Goal: Check status: Check status

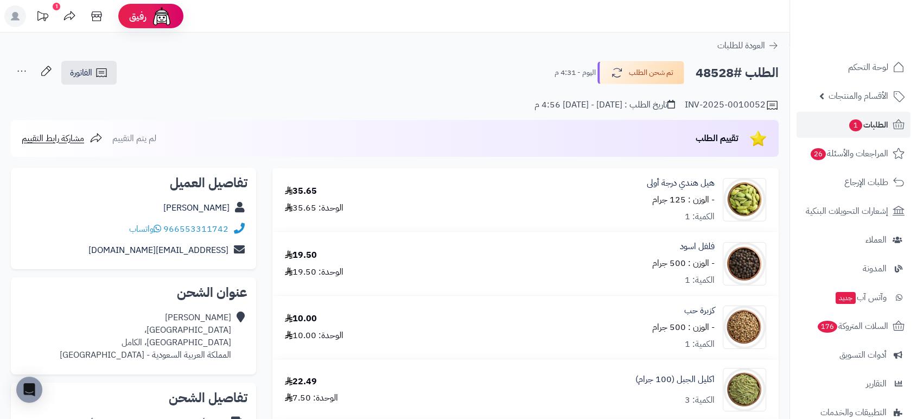
click at [782, 22] on header "رفيق ! 1 الطلبات معالجة مكتمل إرجاع المنتجات العملاء المتواجدون الان 49661 عملا…" at bounding box center [458, 16] width 917 height 33
click at [875, 125] on span "الطلبات 1" at bounding box center [869, 124] width 40 height 15
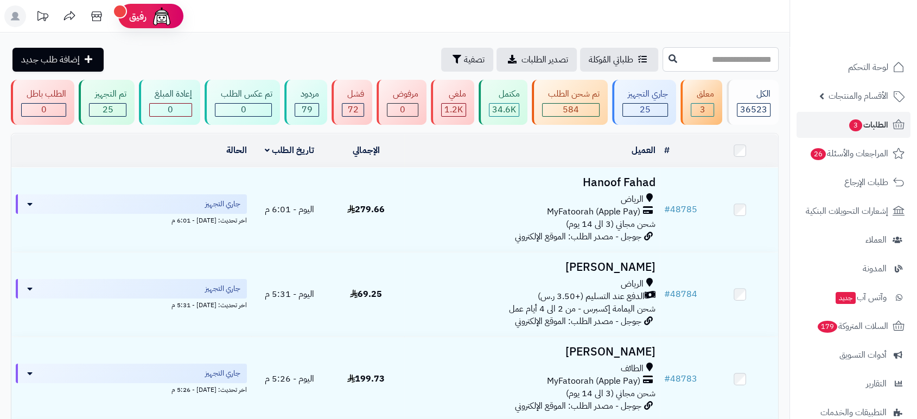
click at [663, 69] on input "text" at bounding box center [721, 59] width 116 height 24
type input "*****"
click at [669, 58] on icon at bounding box center [673, 58] width 9 height 9
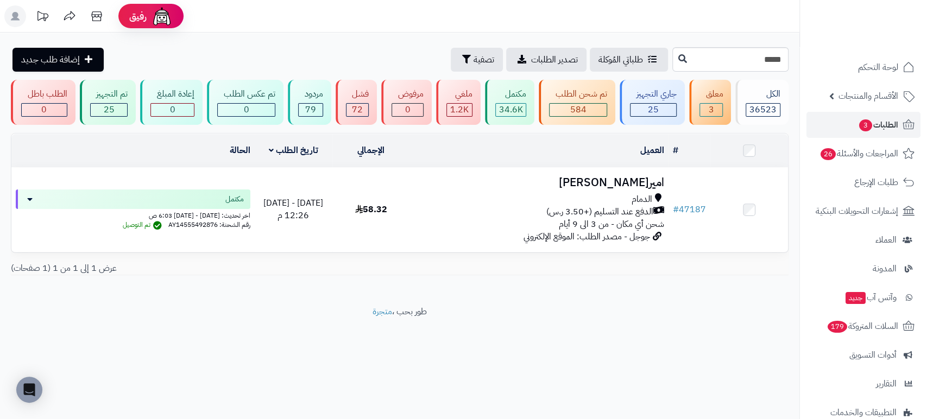
click at [630, 182] on h3 "اميره عباس" at bounding box center [539, 182] width 250 height 12
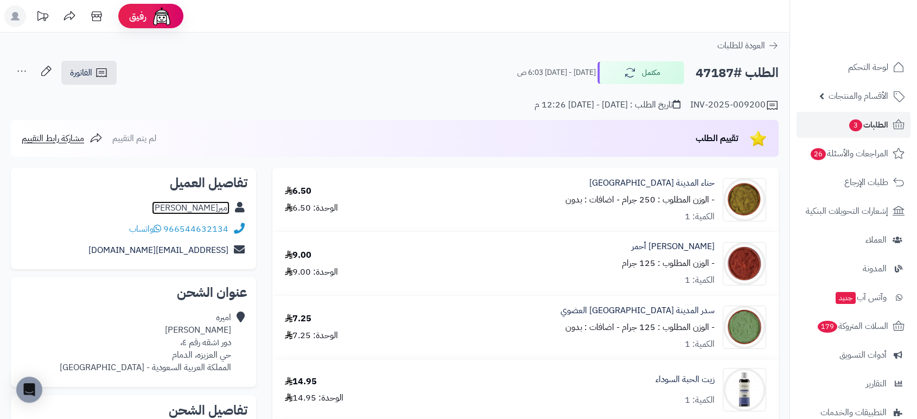
click at [201, 210] on link "اميره عباس" at bounding box center [191, 207] width 78 height 13
click at [897, 122] on icon at bounding box center [899, 124] width 13 height 13
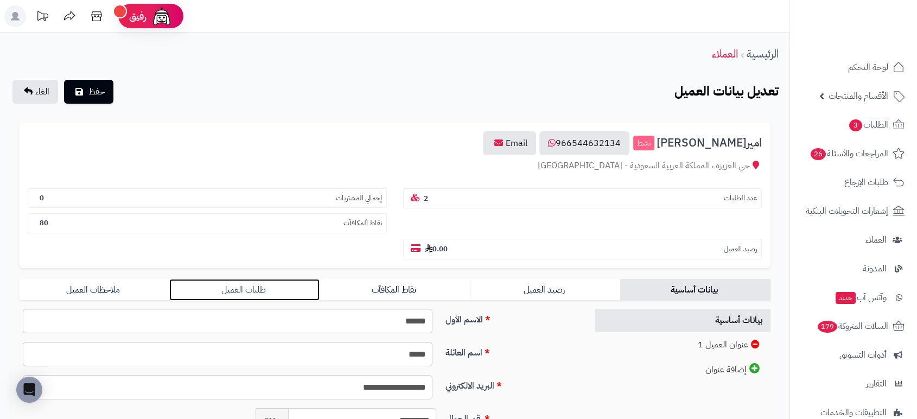
click at [230, 288] on link "طلبات العميل" at bounding box center [244, 290] width 150 height 22
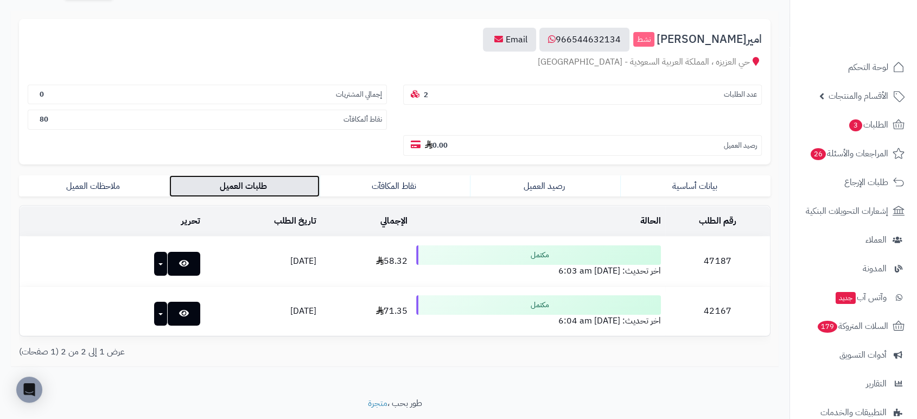
scroll to position [104, 0]
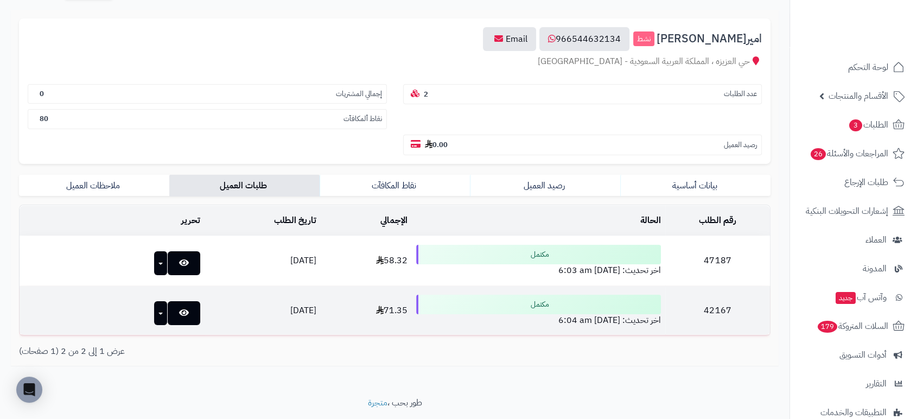
click at [727, 308] on td "42167" at bounding box center [718, 310] width 105 height 49
click at [179, 312] on icon at bounding box center [184, 312] width 10 height 9
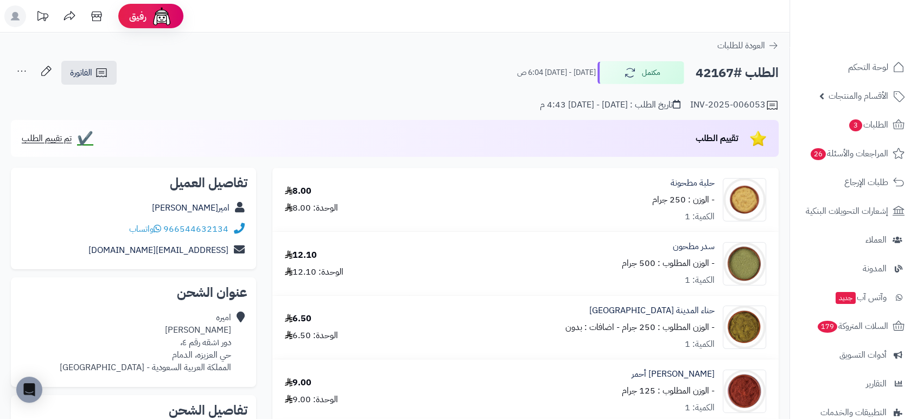
drag, startPoint x: 732, startPoint y: 70, endPoint x: 695, endPoint y: 69, distance: 37.5
click at [696, 69] on h2 "الطلب #42167" at bounding box center [737, 73] width 83 height 22
copy h2 "42167"
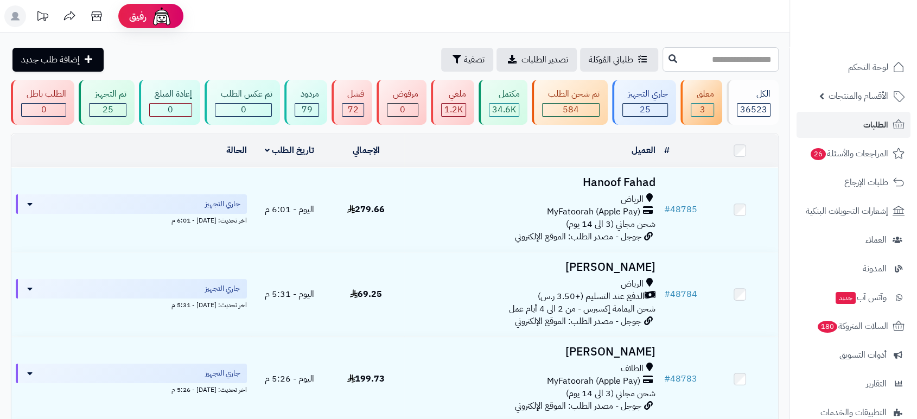
click at [726, 60] on input "text" at bounding box center [721, 59] width 116 height 24
type input "*****"
click at [669, 61] on icon at bounding box center [673, 58] width 9 height 9
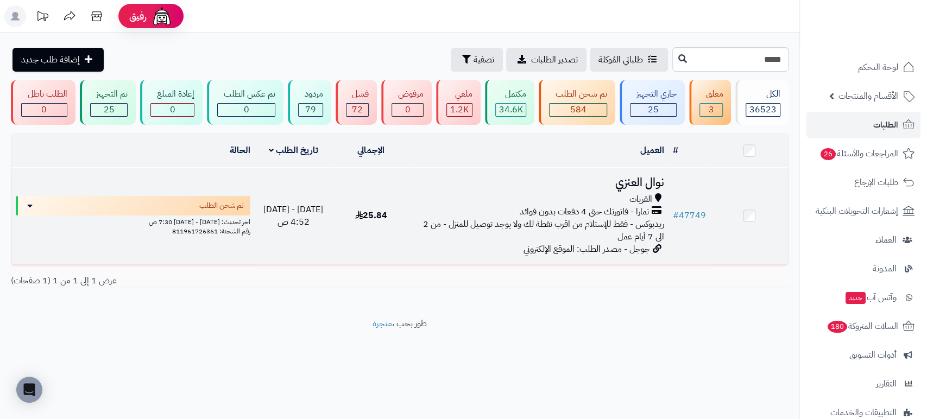
click at [640, 179] on h3 "نوال العنزي" at bounding box center [539, 182] width 250 height 12
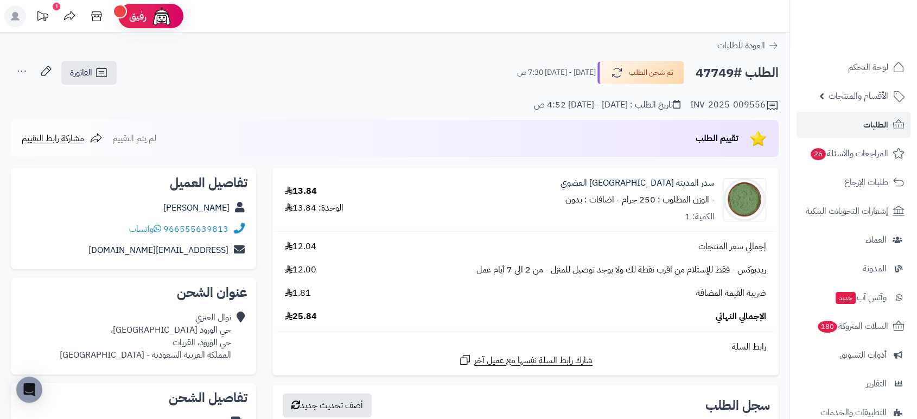
drag, startPoint x: 733, startPoint y: 74, endPoint x: 695, endPoint y: 68, distance: 38.4
click at [696, 68] on h2 "الطلب #47749" at bounding box center [737, 73] width 83 height 22
copy h2 "47749"
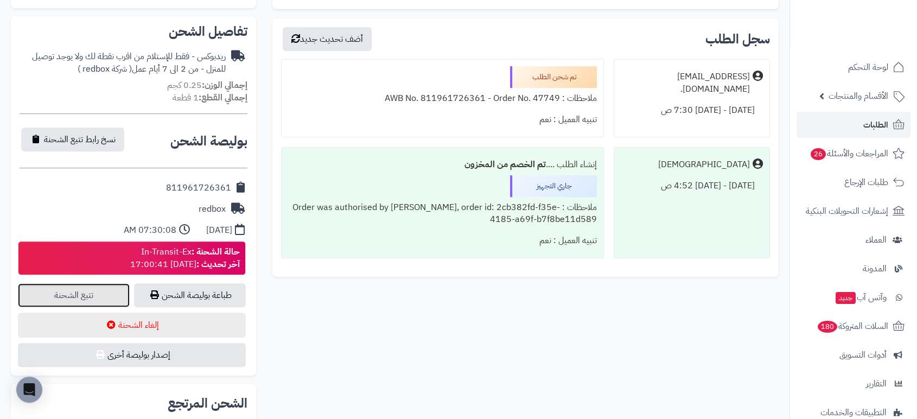
click at [63, 292] on link "تتبع الشحنة" at bounding box center [74, 295] width 112 height 24
